Goal: Check status: Check status

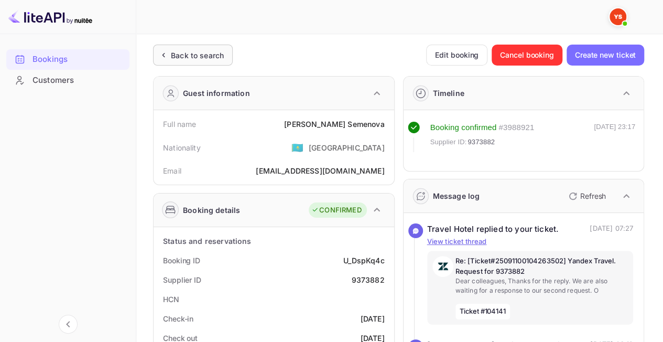
click at [178, 48] on div "Back to search" at bounding box center [193, 55] width 80 height 21
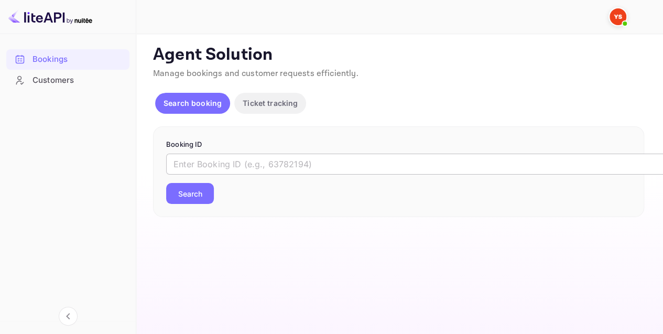
click at [240, 166] on input "text" at bounding box center [428, 164] width 524 height 21
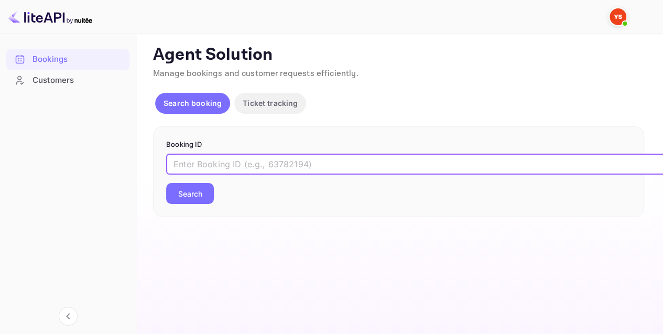
paste input "8952451"
type input "8952451"
click at [195, 190] on button "Search" at bounding box center [190, 193] width 48 height 21
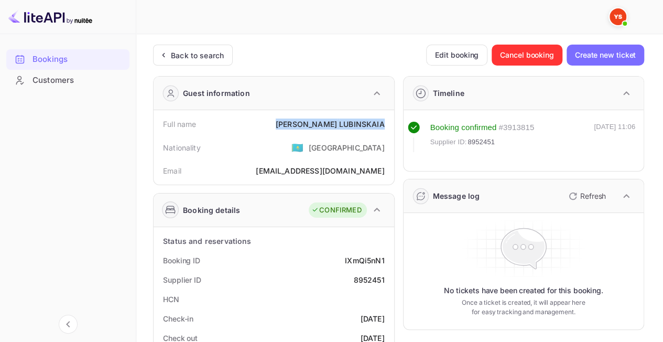
drag, startPoint x: 385, startPoint y: 122, endPoint x: 298, endPoint y: 122, distance: 87.5
click at [298, 122] on div "Full name [PERSON_NAME]" at bounding box center [274, 123] width 232 height 19
copy div "[PERSON_NAME]"
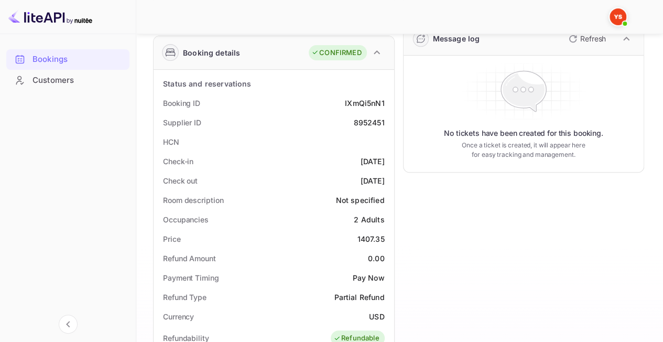
scroll to position [210, 0]
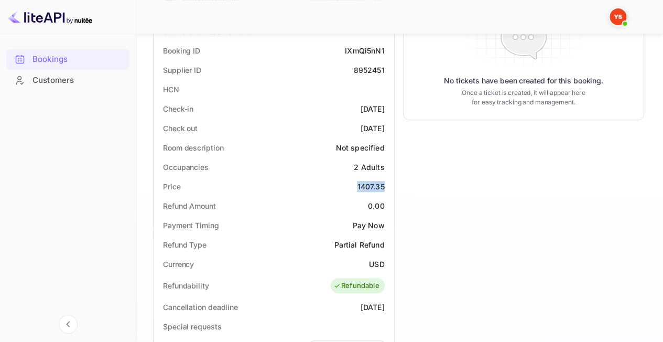
drag, startPoint x: 383, startPoint y: 184, endPoint x: 355, endPoint y: 185, distance: 28.3
click at [355, 185] on div "Price 1407.35" at bounding box center [274, 186] width 232 height 19
copy div "1407.35"
